Goal: Unclear: Browse casually

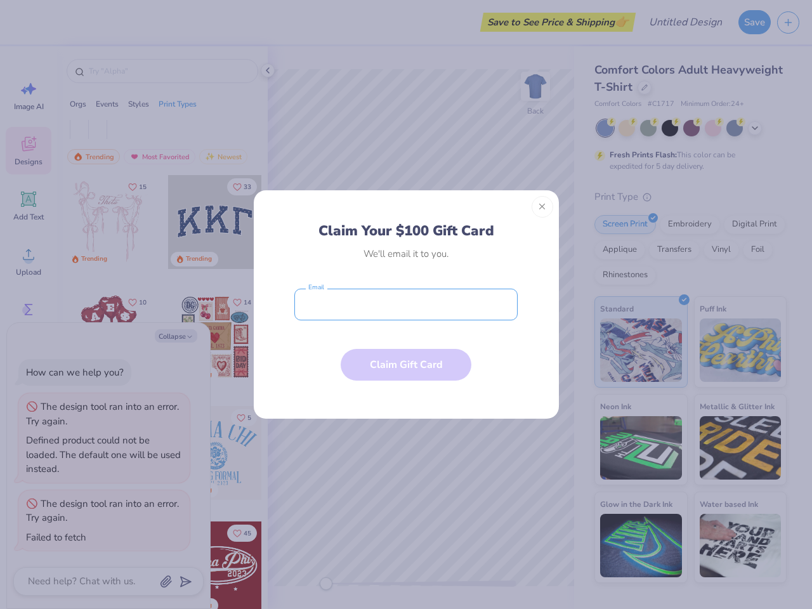
type textarea "x"
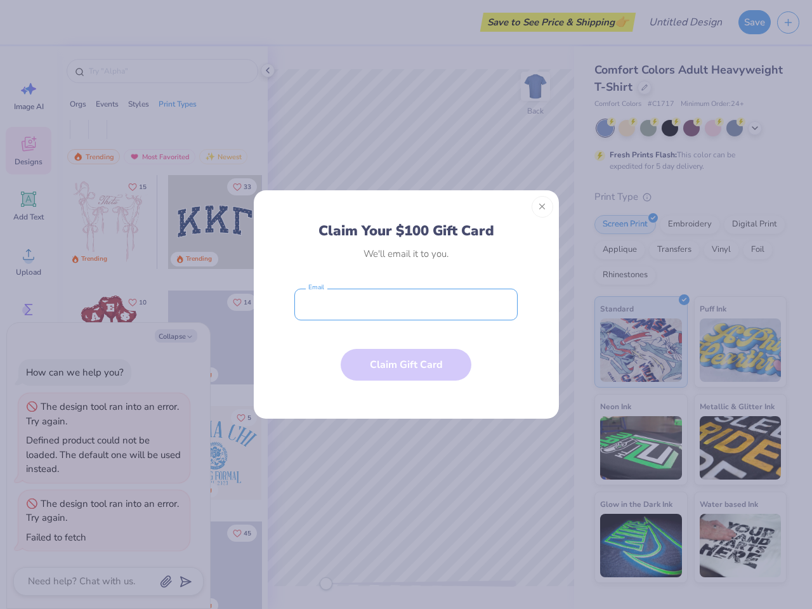
click at [406, 304] on input "email" at bounding box center [405, 305] width 223 height 32
click at [542, 207] on button "Close" at bounding box center [542, 207] width 22 height 22
